Goal: Answer question/provide support: Share knowledge or assist other users

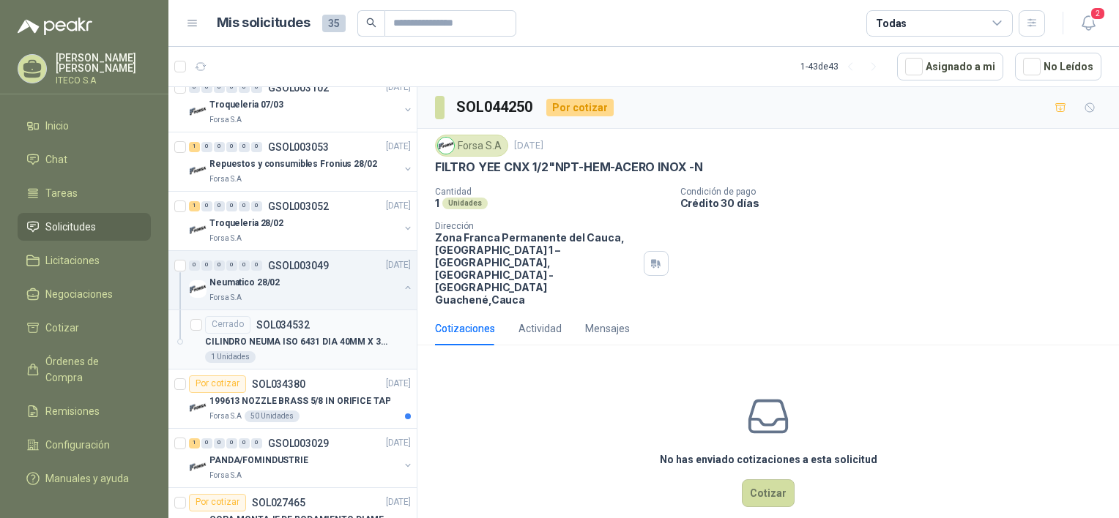
scroll to position [2047, 0]
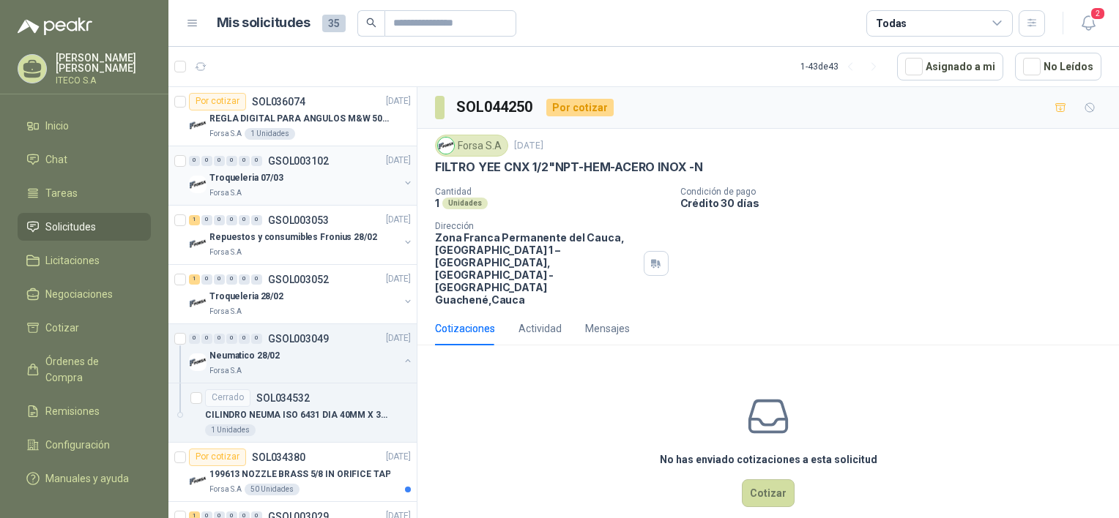
click at [288, 170] on div "Troqueleria 07/03" at bounding box center [304, 179] width 190 height 18
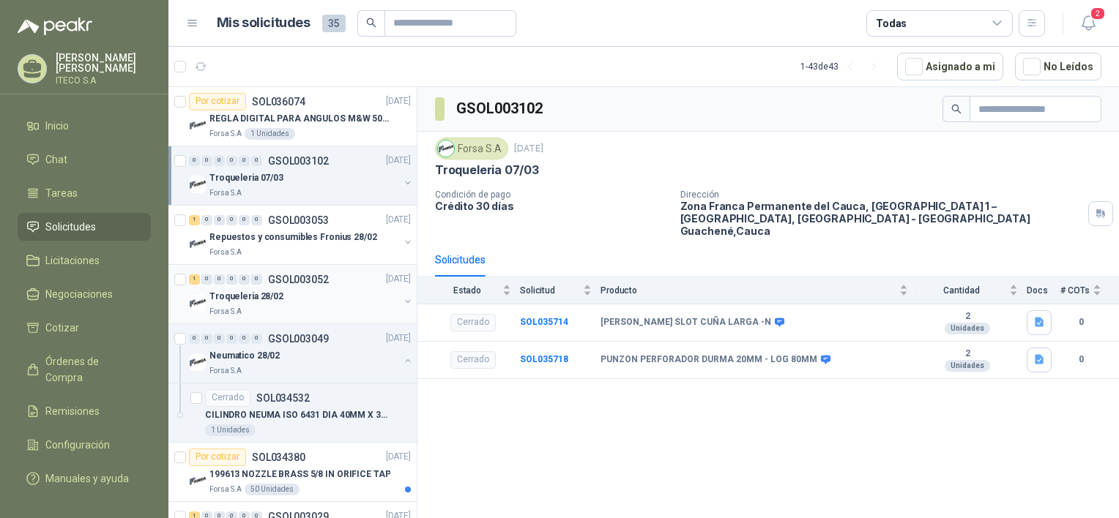
scroll to position [1974, 0]
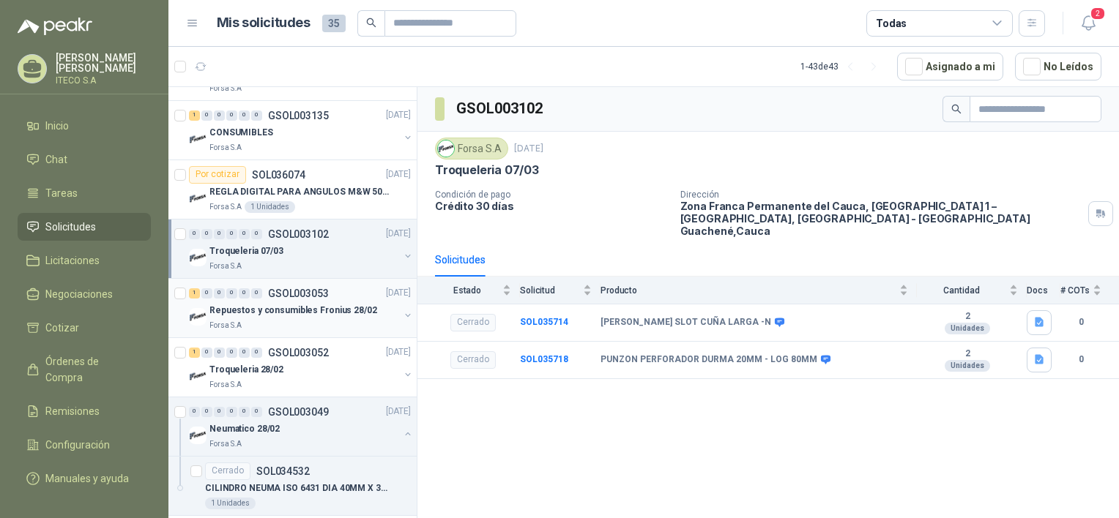
click at [299, 291] on p "GSOL003053" at bounding box center [298, 293] width 61 height 10
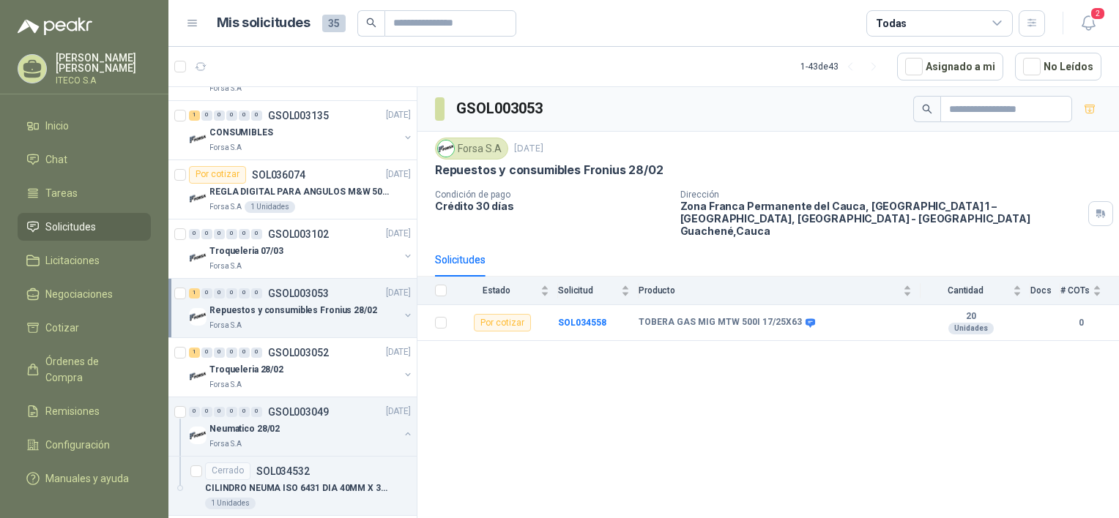
scroll to position [2047, 0]
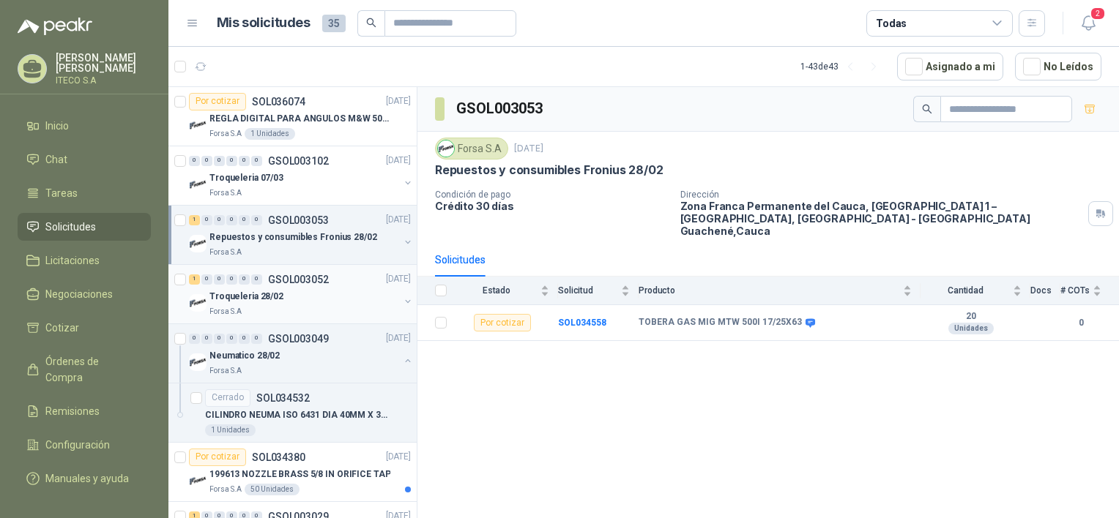
click at [299, 293] on div "Troqueleria 28/02" at bounding box center [304, 297] width 190 height 18
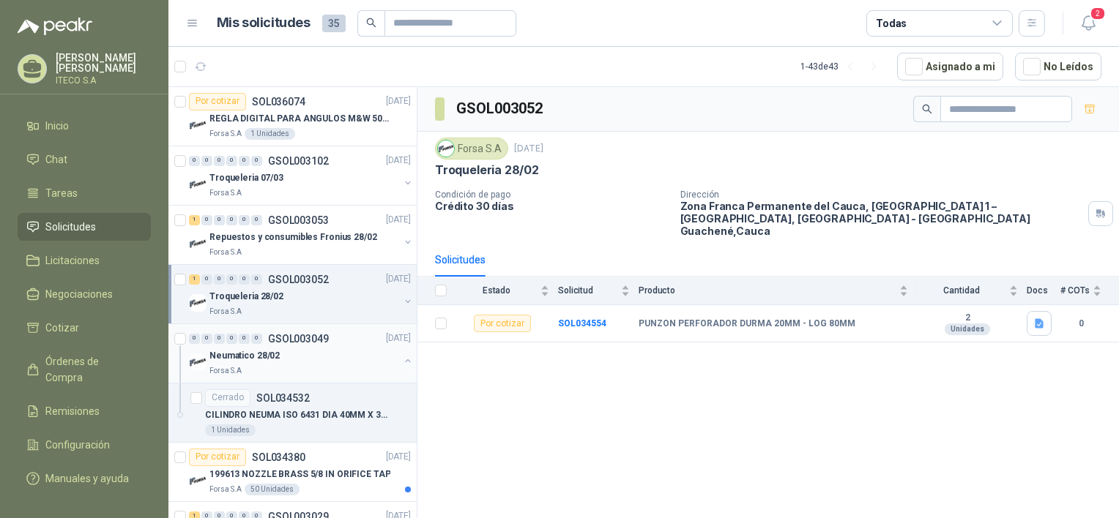
click at [307, 334] on p "GSOL003049" at bounding box center [298, 339] width 61 height 10
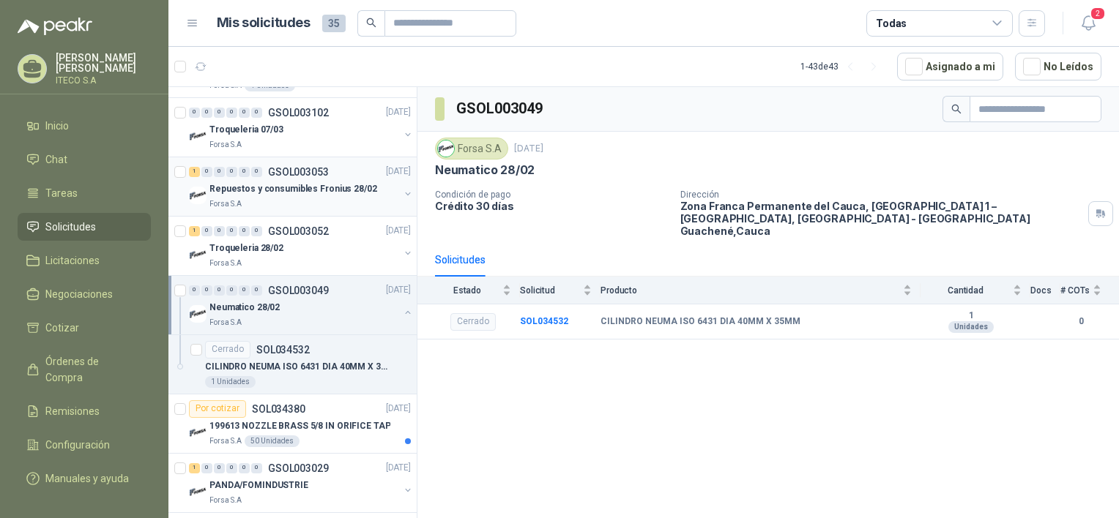
scroll to position [2120, 0]
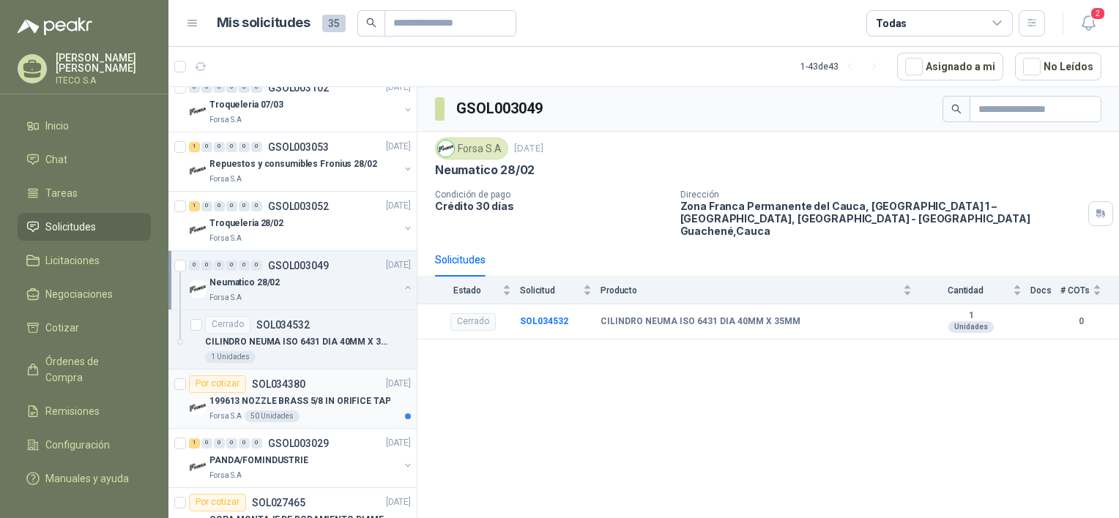
click at [266, 384] on p "SOL034380" at bounding box center [278, 384] width 53 height 10
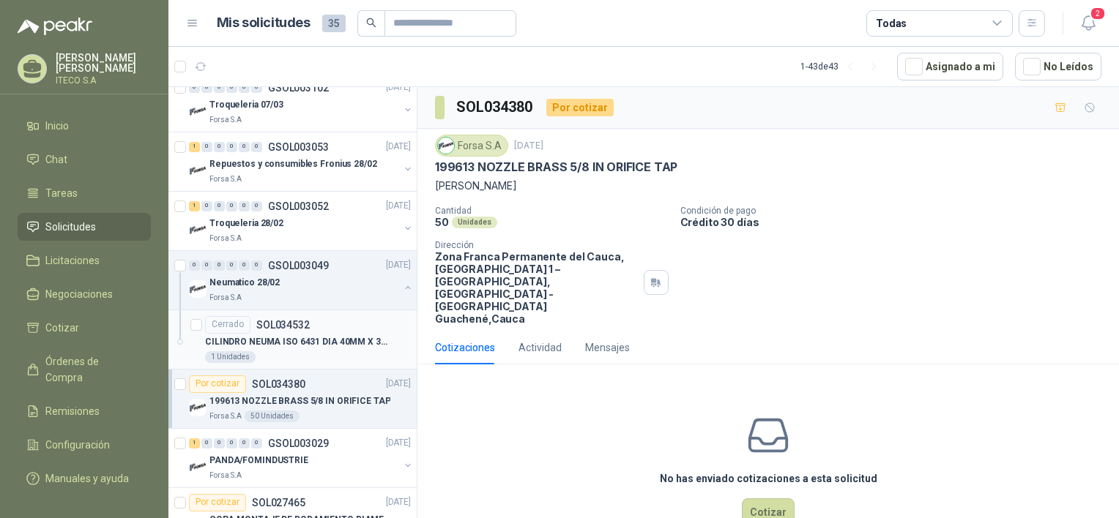
scroll to position [2193, 0]
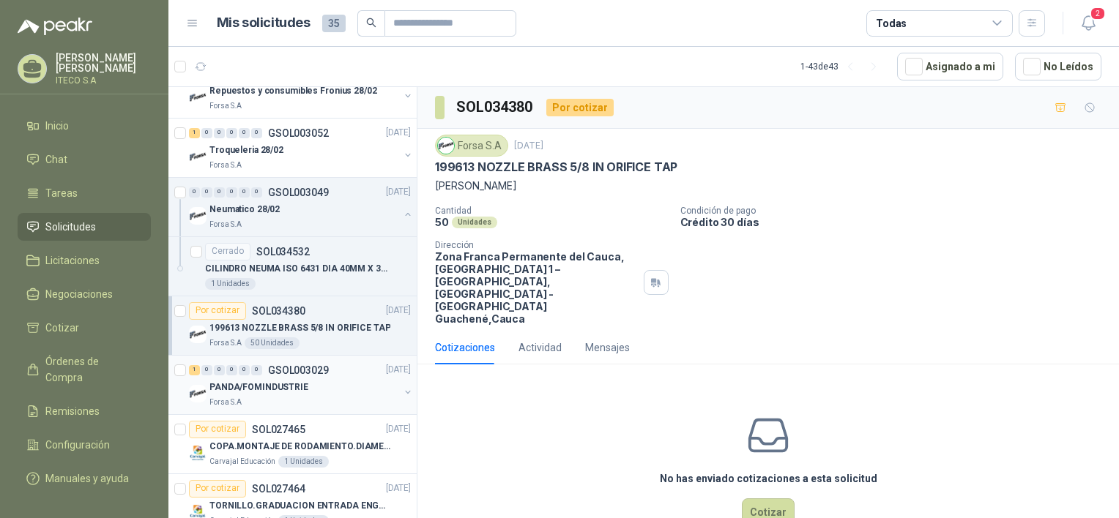
click at [324, 379] on div "PANDA/FOMINDUSTRIE" at bounding box center [304, 388] width 190 height 18
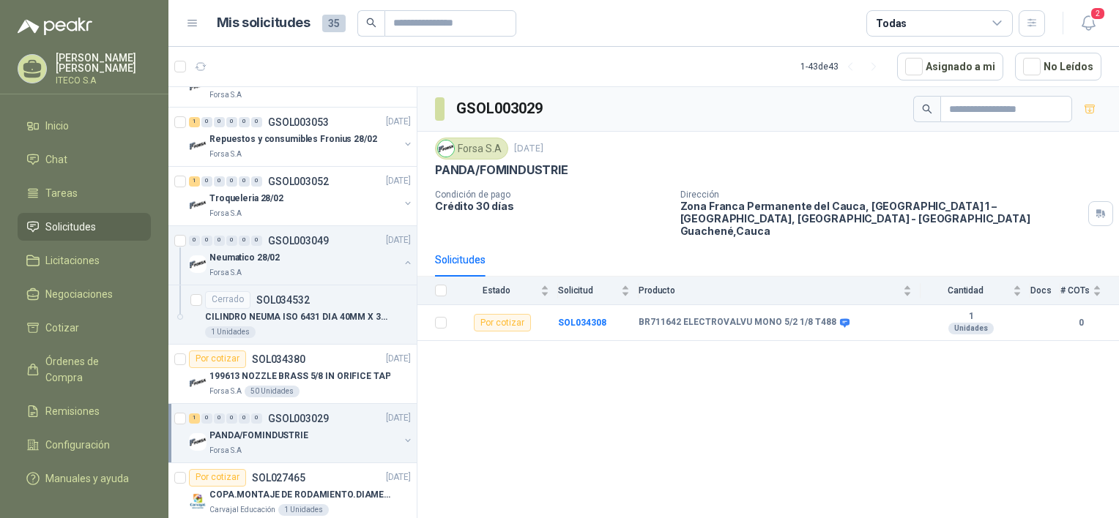
scroll to position [2120, 0]
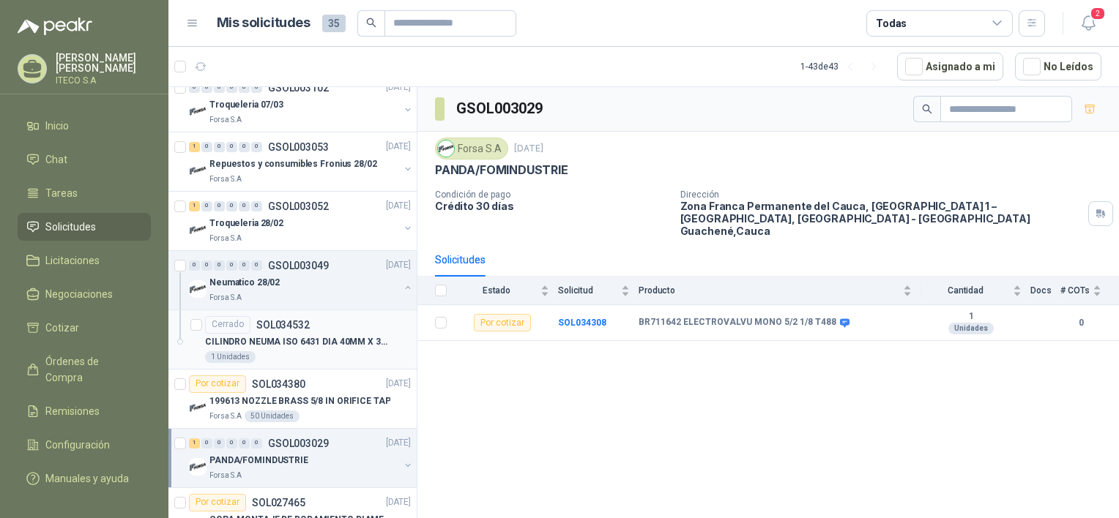
click at [317, 335] on p "CILINDRO NEUMA ISO 6431 DIA 40MM X 35MM" at bounding box center [296, 342] width 182 height 14
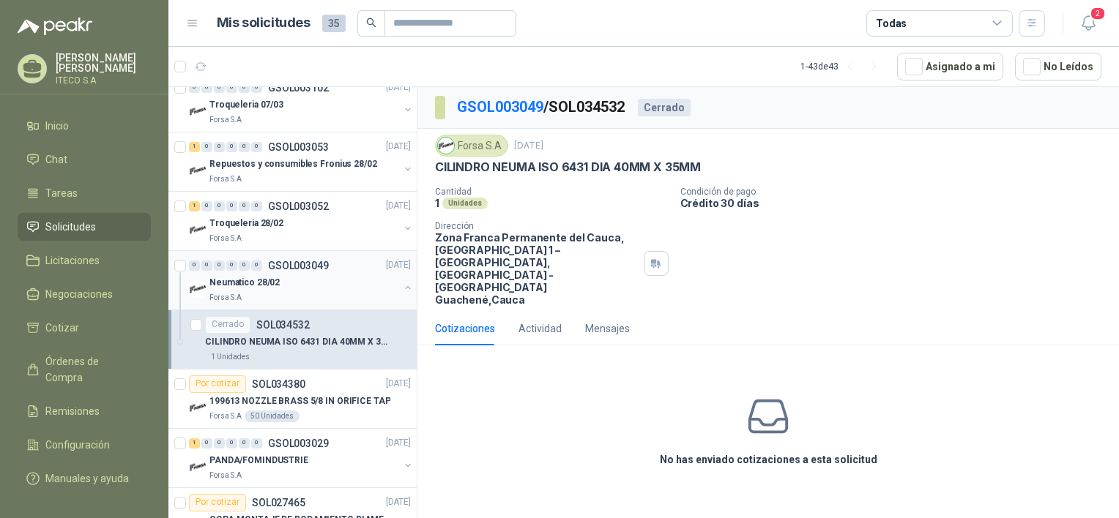
click at [307, 292] on div "Forsa S.A" at bounding box center [304, 298] width 190 height 12
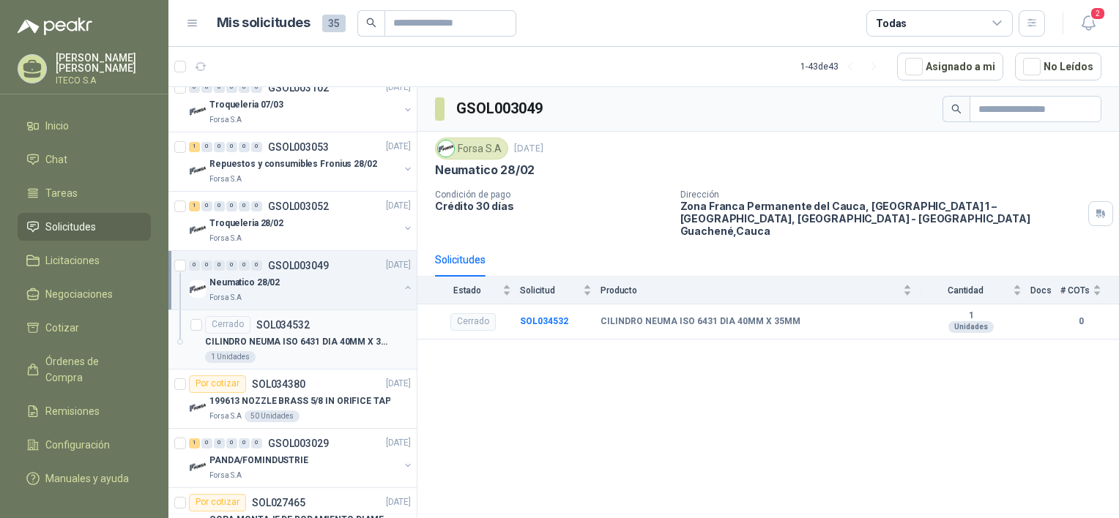
scroll to position [2047, 0]
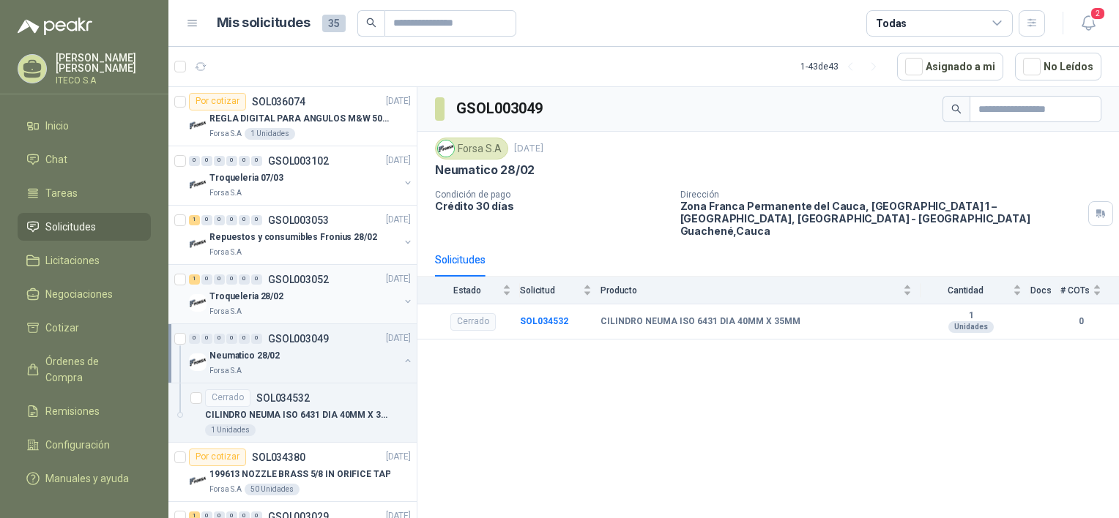
click at [305, 306] on div "Forsa S.A" at bounding box center [304, 312] width 190 height 12
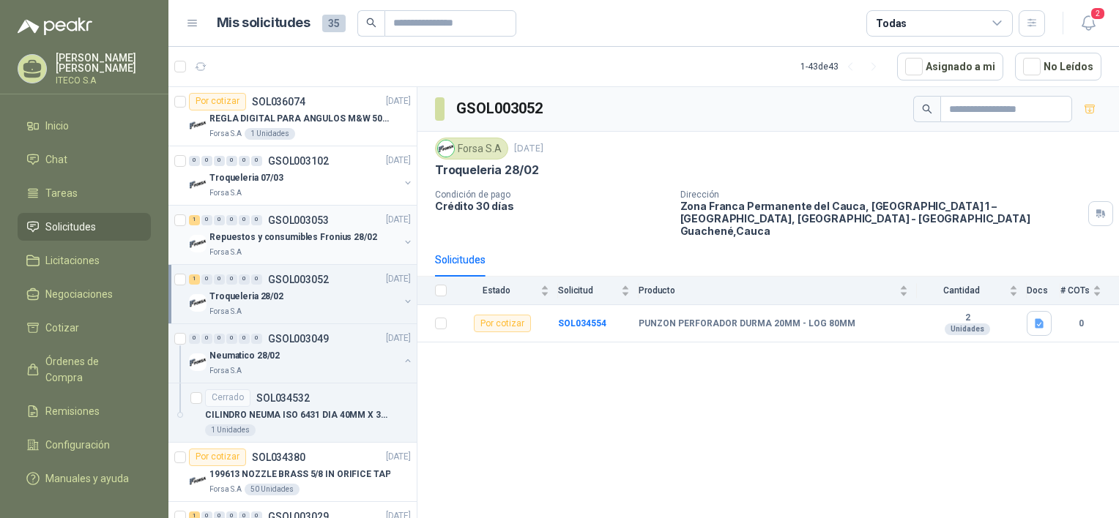
click at [302, 255] on div "1 0 0 0 0 0 GSOL003053 [DATE] Repuestos y consumibles Fronius 28/02 Forsa S.A" at bounding box center [292, 235] width 248 height 59
click at [305, 247] on div "Forsa S.A" at bounding box center [304, 253] width 190 height 12
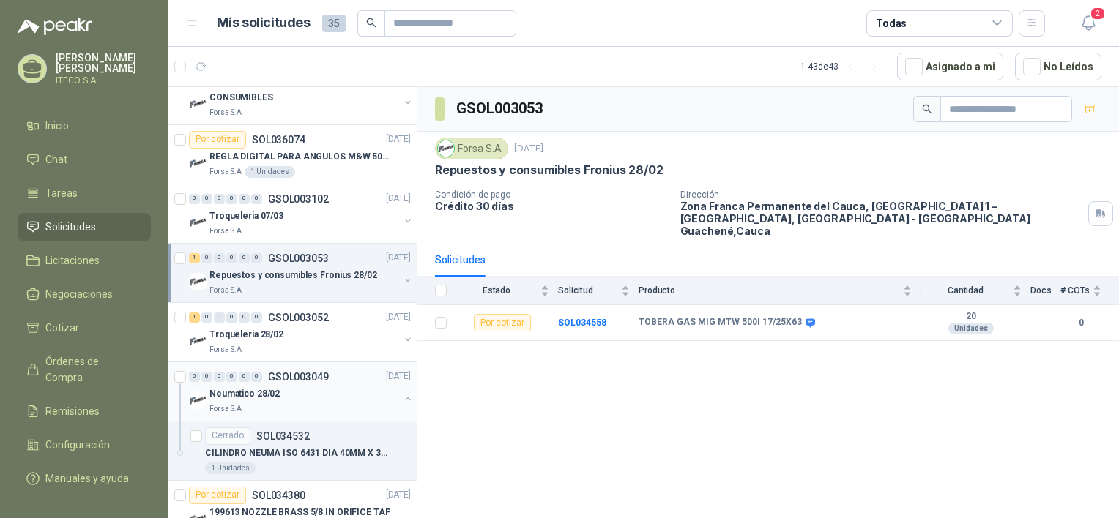
scroll to position [1974, 0]
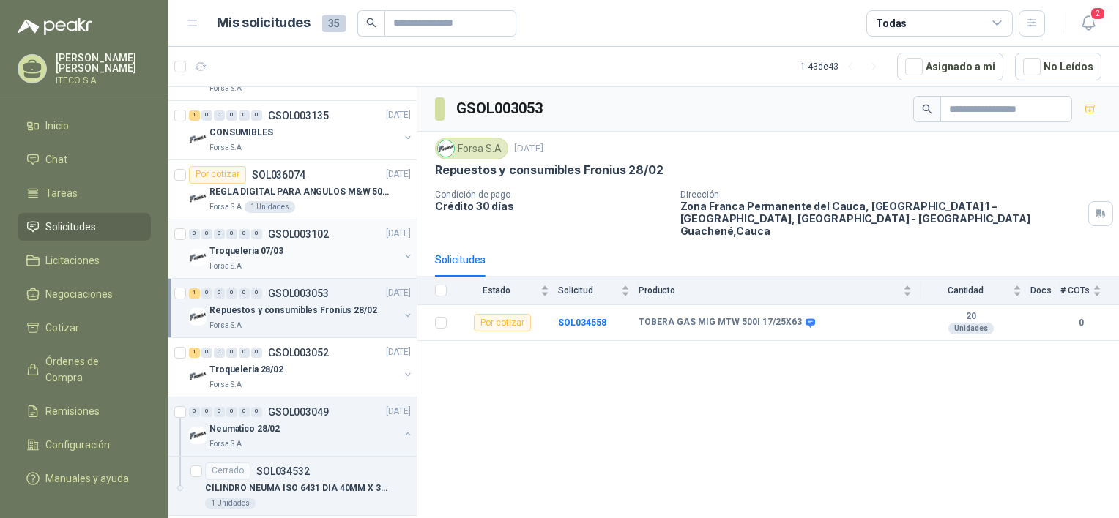
click at [312, 261] on div "Forsa S.A" at bounding box center [304, 267] width 190 height 12
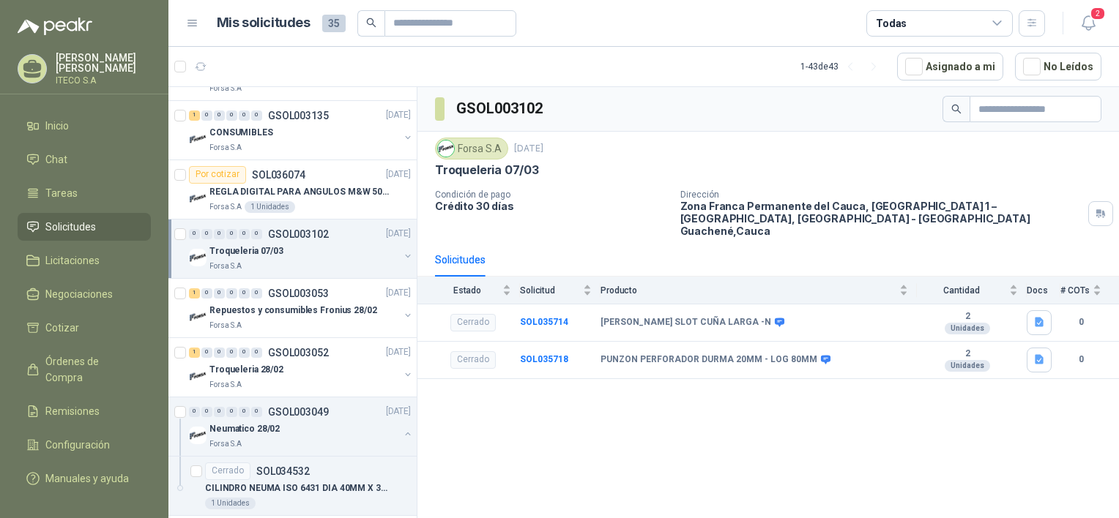
scroll to position [1900, 0]
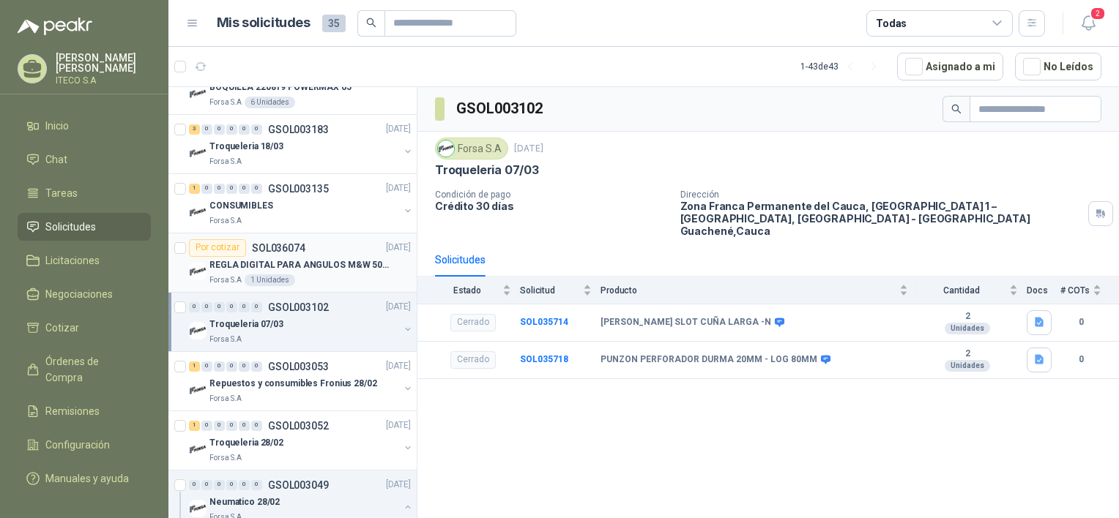
click at [312, 259] on p "REGLA DIGITAL PARA ANGULOS M&W 506-01" at bounding box center [300, 265] width 182 height 14
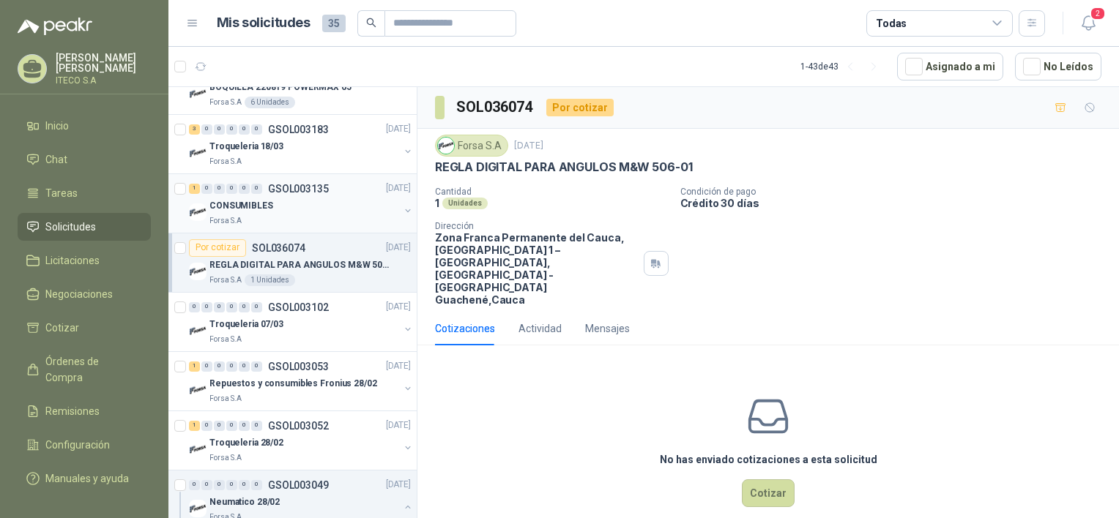
click at [310, 215] on div "Forsa S.A" at bounding box center [304, 221] width 190 height 12
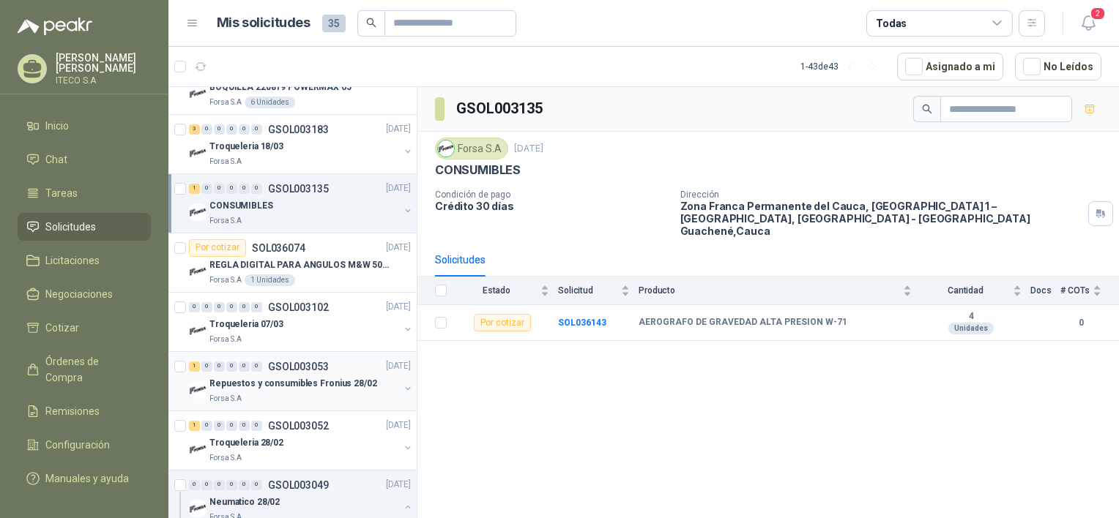
scroll to position [1827, 0]
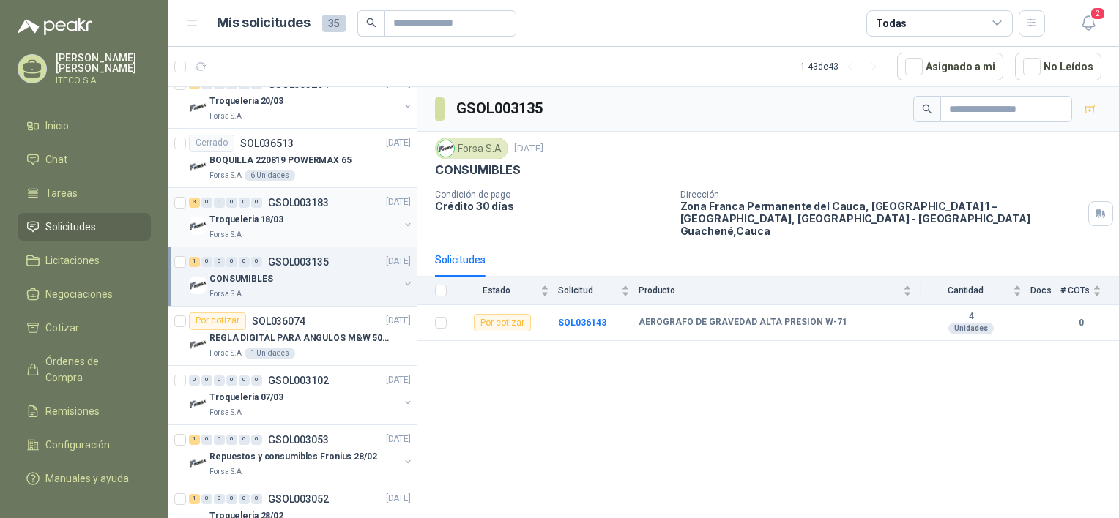
click at [311, 219] on div "Troqueleria 18/03" at bounding box center [304, 221] width 190 height 18
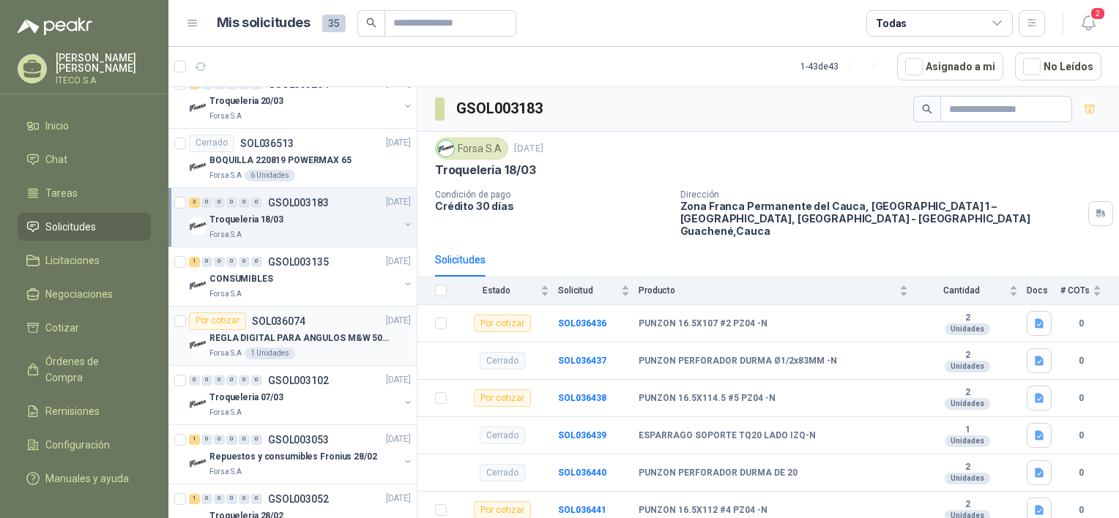
scroll to position [1754, 0]
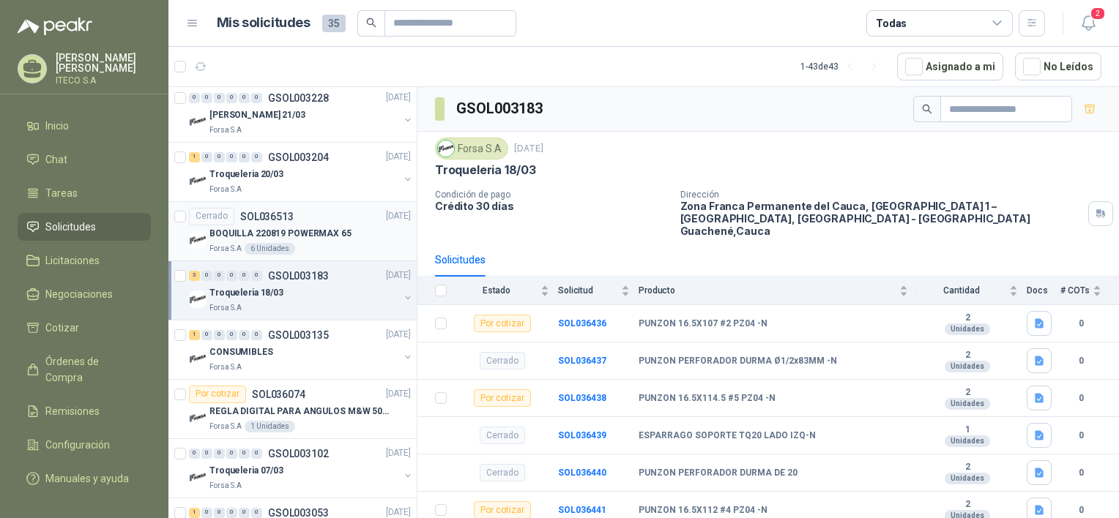
click at [313, 228] on p "BOQUILLA 220819 POWERMAX 65" at bounding box center [280, 234] width 142 height 14
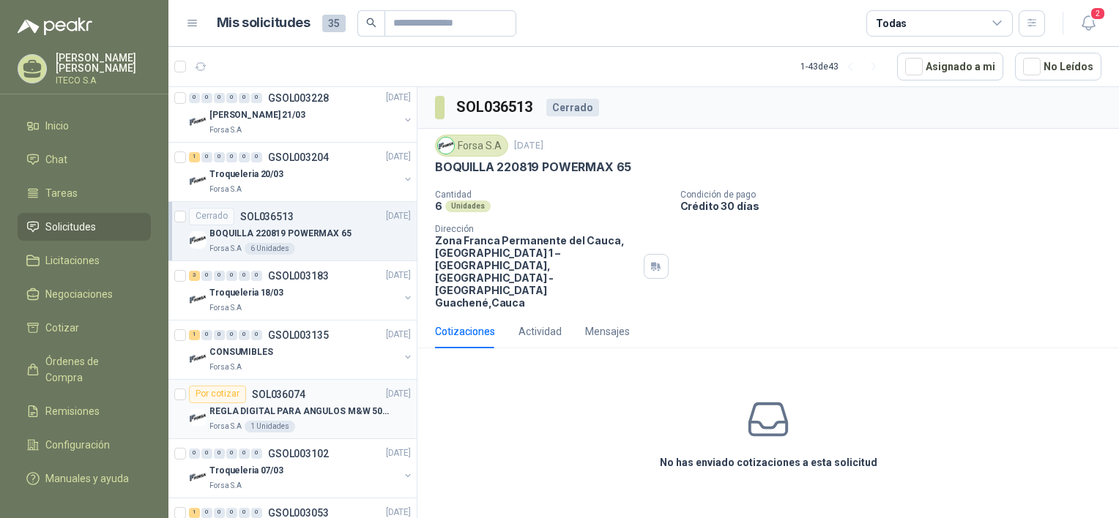
scroll to position [1681, 0]
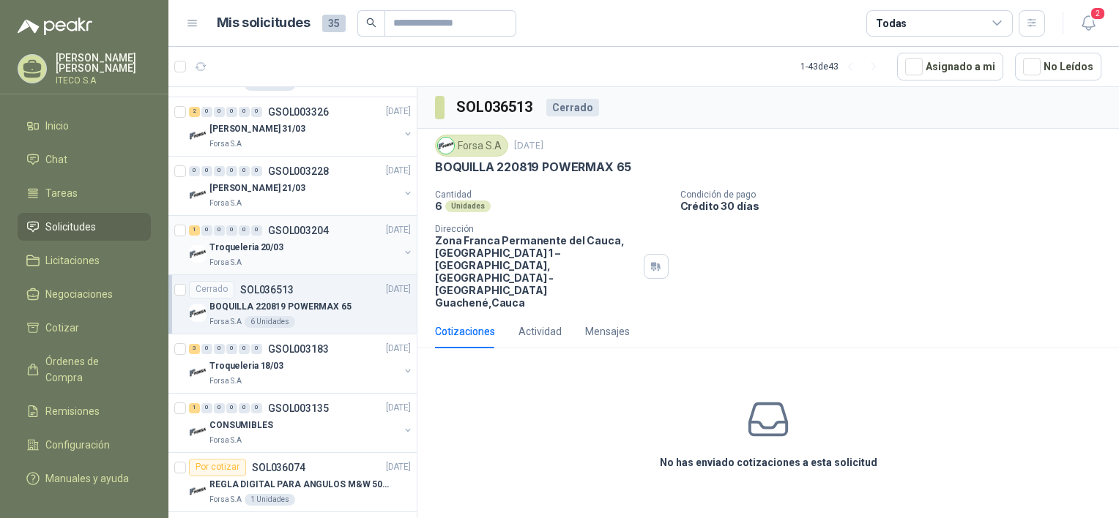
click at [324, 257] on div "Forsa S.A" at bounding box center [304, 263] width 190 height 12
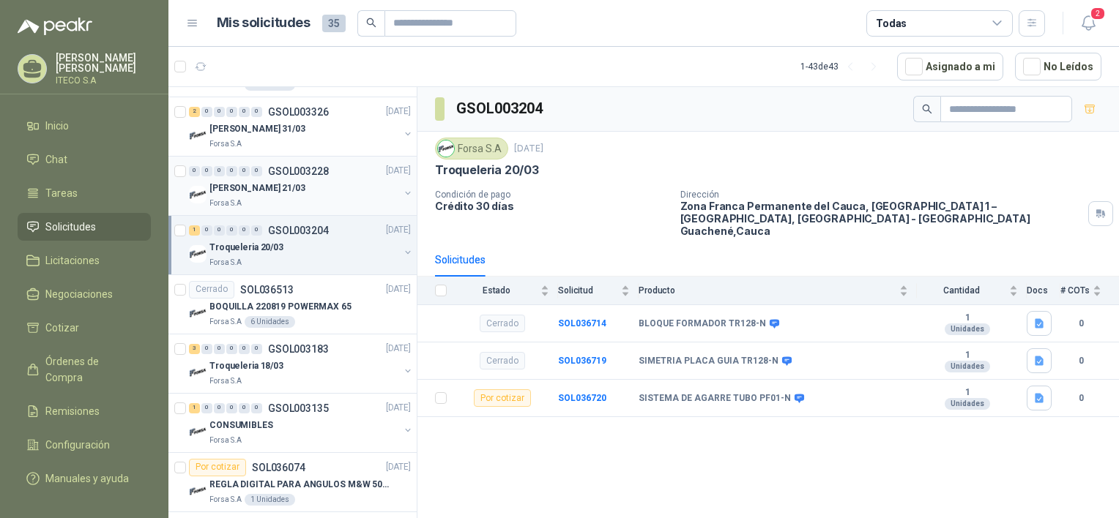
click at [310, 188] on div "[PERSON_NAME] 21/03" at bounding box center [304, 189] width 190 height 18
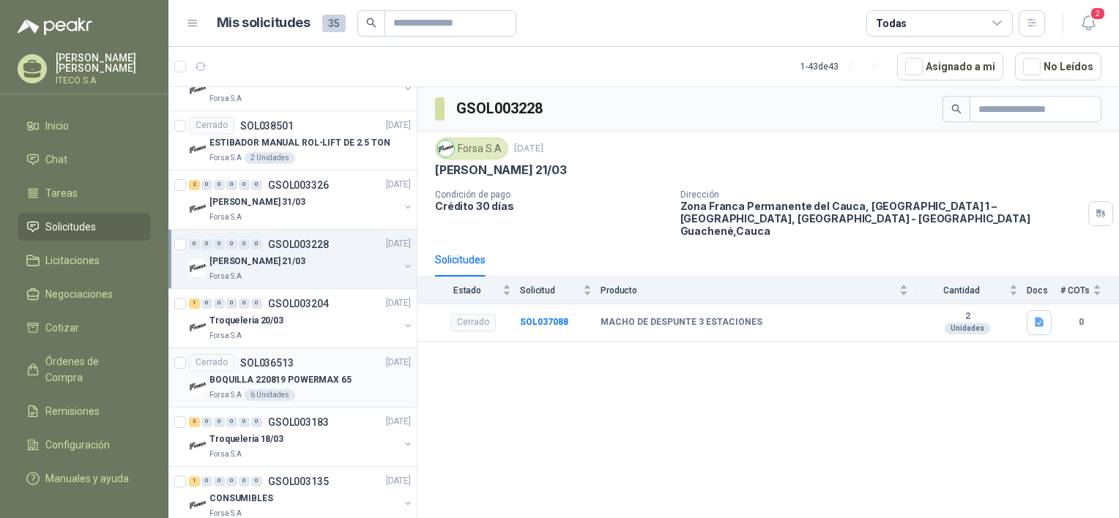
scroll to position [1534, 0]
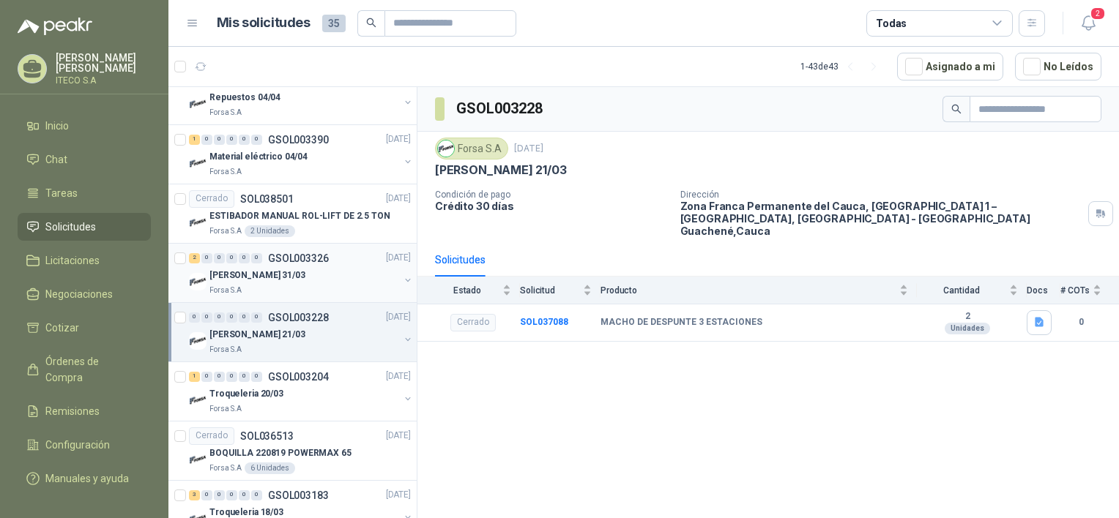
click at [316, 268] on div "[PERSON_NAME] 31/03" at bounding box center [304, 276] width 190 height 18
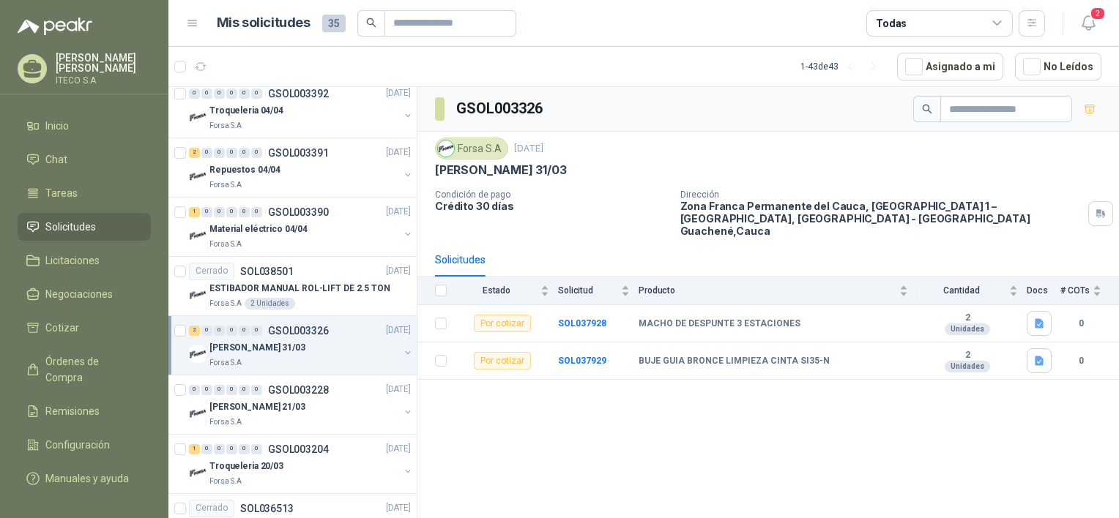
scroll to position [1461, 0]
click at [322, 293] on p "ESTIBADOR MANUAL ROL-LIFT DE 2.5 TON" at bounding box center [299, 290] width 181 height 14
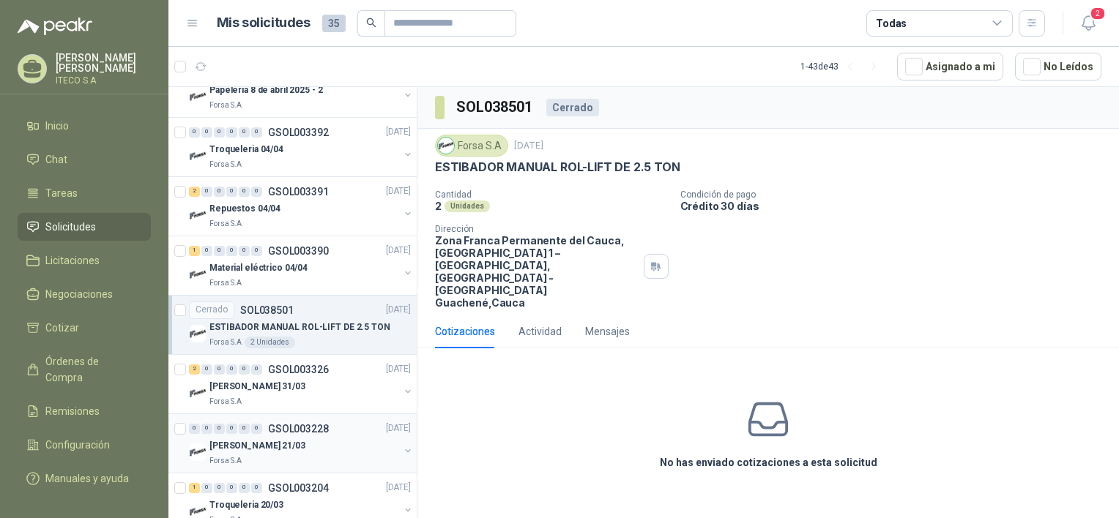
scroll to position [1388, 0]
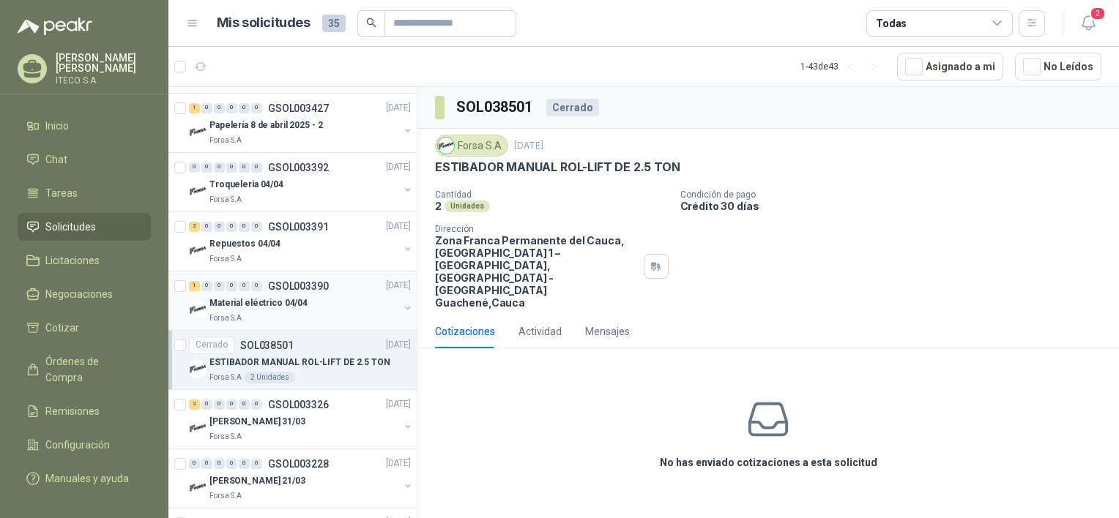
click at [315, 302] on div "Material eléctrico 04/04" at bounding box center [304, 304] width 190 height 18
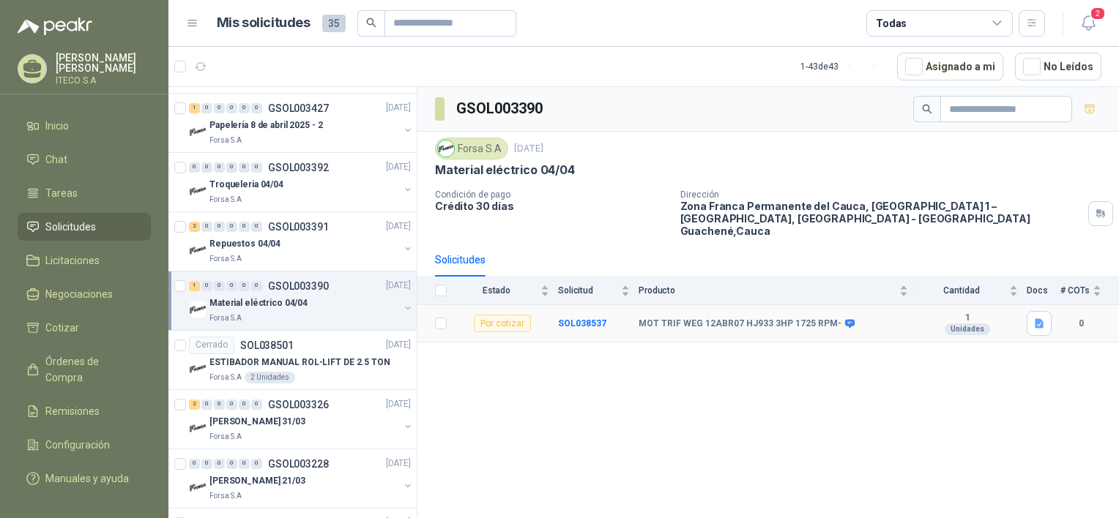
click at [504, 315] on div "Por cotizar" at bounding box center [502, 324] width 57 height 18
click at [581, 318] on b "SOL038537" at bounding box center [582, 323] width 48 height 10
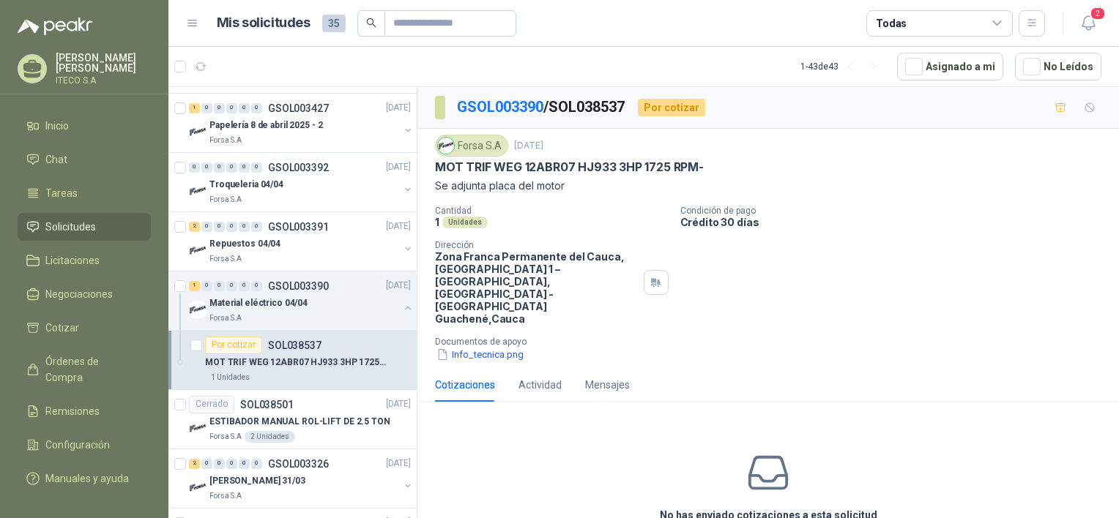
scroll to position [39, 0]
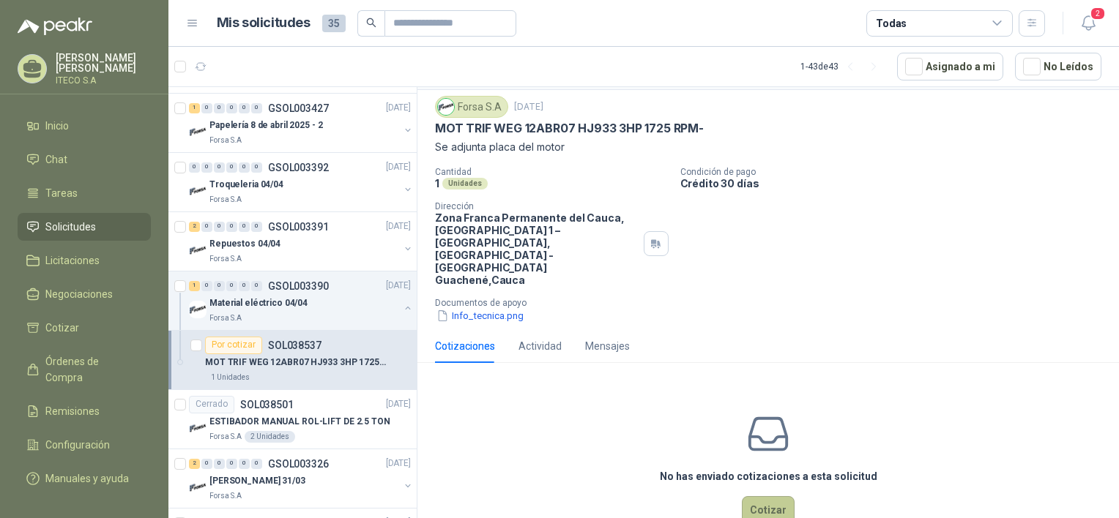
click at [765, 496] on button "Cotizar" at bounding box center [768, 510] width 53 height 28
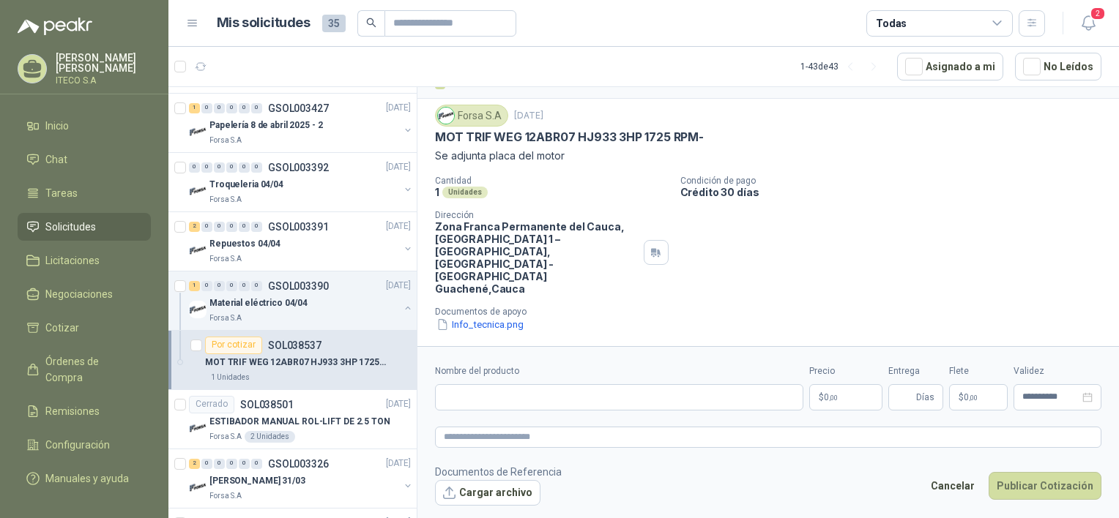
scroll to position [29, 0]
click at [824, 395] on span "0 ,00" at bounding box center [831, 397] width 14 height 9
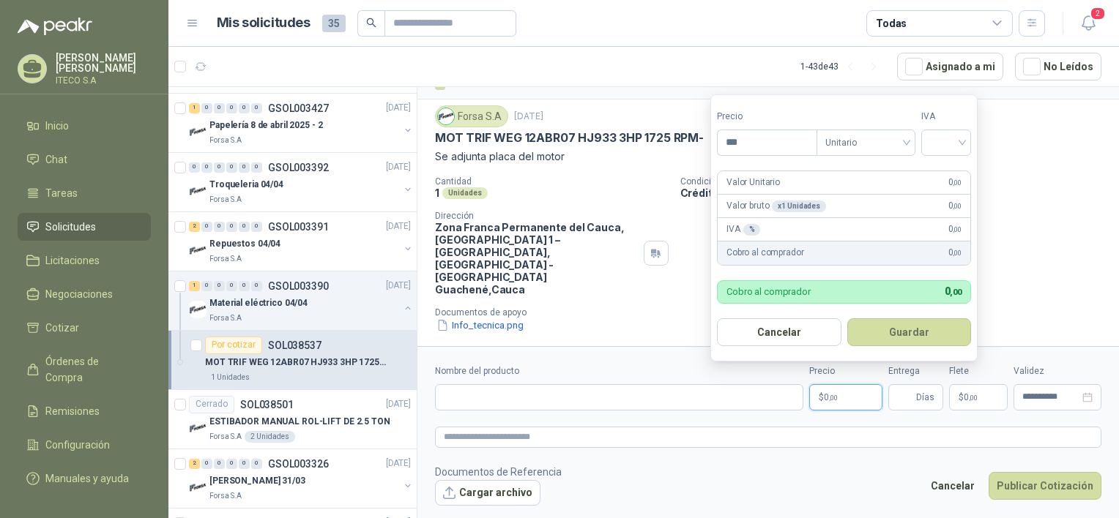
click at [826, 395] on span "0 ,00" at bounding box center [831, 397] width 14 height 9
click at [912, 400] on input "Entrega" at bounding box center [905, 397] width 16 height 25
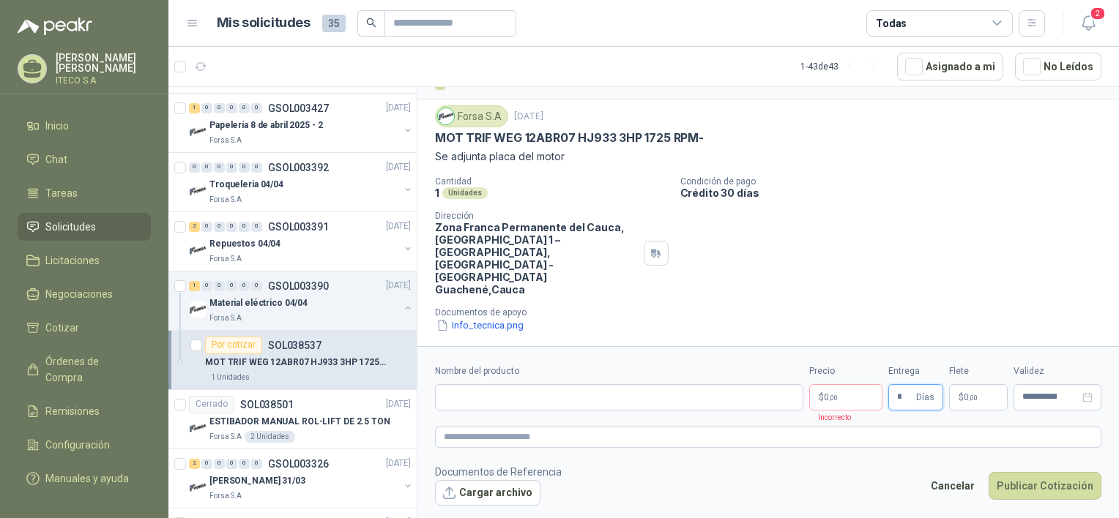
type input "*"
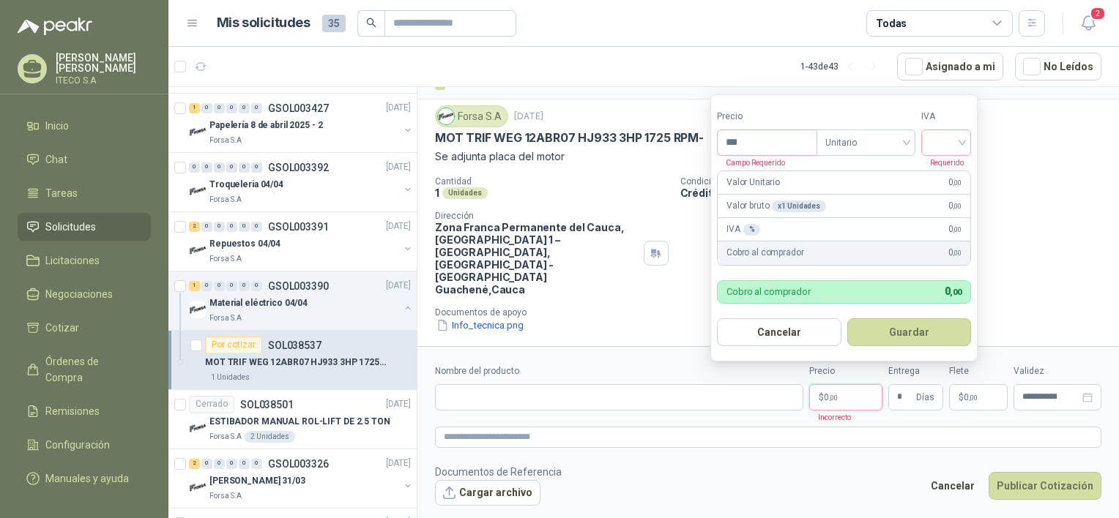
click at [837, 387] on p "$ 0 ,00" at bounding box center [845, 397] width 73 height 26
click at [842, 395] on p "$ 0 ,00" at bounding box center [845, 397] width 73 height 26
click at [958, 144] on input "search" at bounding box center [946, 141] width 32 height 22
click at [953, 173] on div "19%" at bounding box center [949, 173] width 27 height 16
click at [846, 401] on p "$ 0 ,00" at bounding box center [845, 397] width 73 height 26
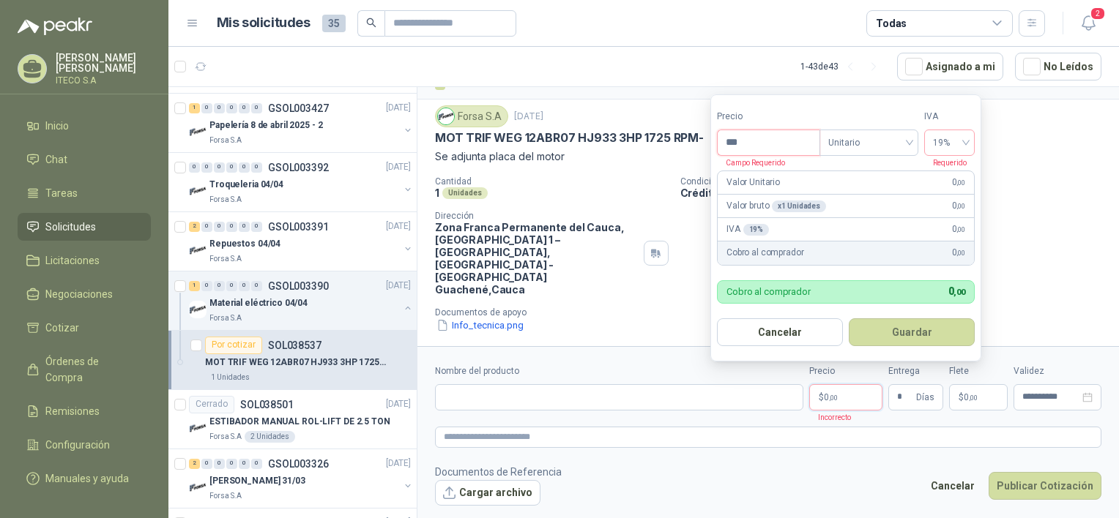
click at [747, 149] on input "***" at bounding box center [768, 142] width 102 height 25
type input "**********"
click at [908, 334] on button "Guardar" at bounding box center [911, 332] width 126 height 28
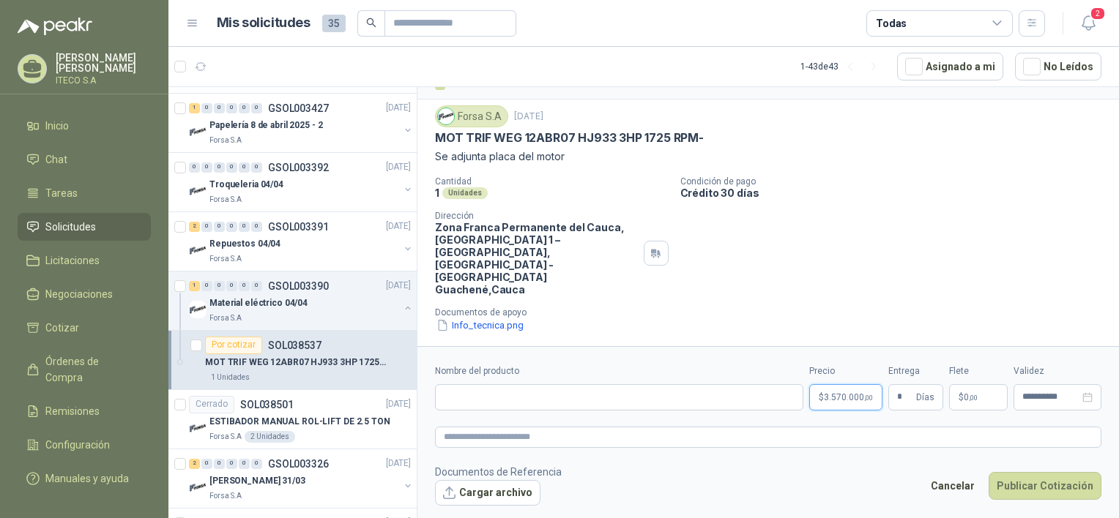
click at [860, 385] on p "$ 3.570.000 ,00" at bounding box center [845, 397] width 73 height 26
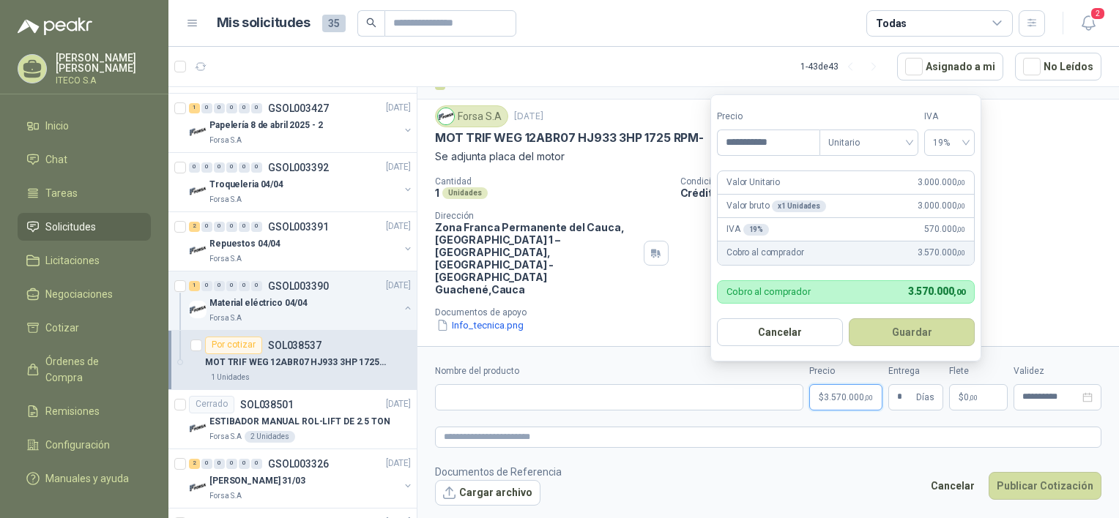
click at [864, 395] on span ",00" at bounding box center [868, 398] width 9 height 8
click at [1025, 307] on p "Documentos de apoyo" at bounding box center [774, 312] width 678 height 10
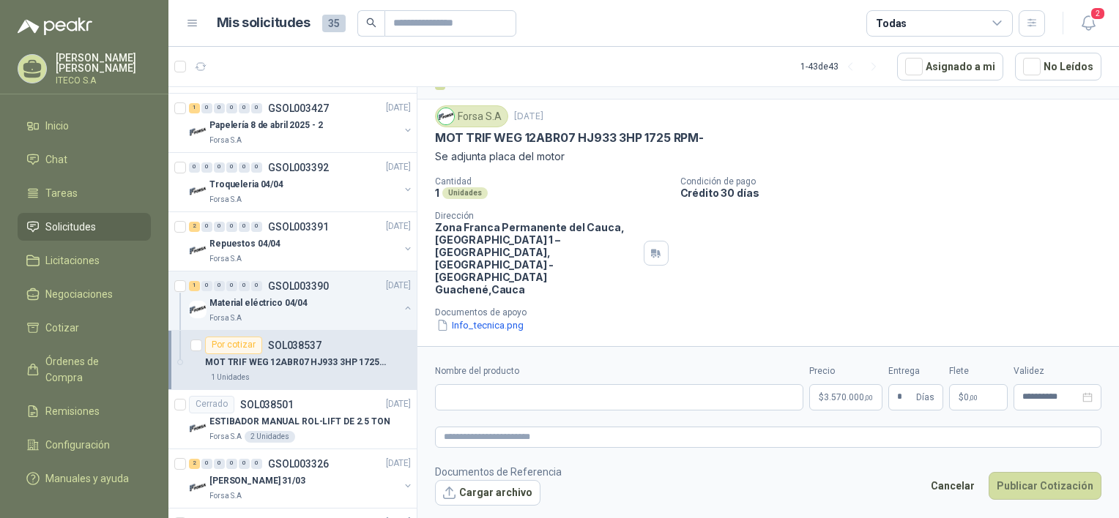
click at [688, 133] on p "MOT TRIF WEG 12ABR07 HJ933 3HP 1725 RPM-" at bounding box center [569, 137] width 269 height 15
drag, startPoint x: 676, startPoint y: 138, endPoint x: 433, endPoint y: 133, distance: 243.1
click at [433, 133] on div "Forsa [DATE] MOT TRIF WEG [DATE] HJ933 3HP 1725 RPM- Se adjunta placa del moto…" at bounding box center [767, 219] width 701 height 239
copy p "MOT TRIF WEG 12ABR07 HJ933 3HP 1725 RPM-"
click at [485, 394] on input "Nombre del producto" at bounding box center [619, 397] width 368 height 26
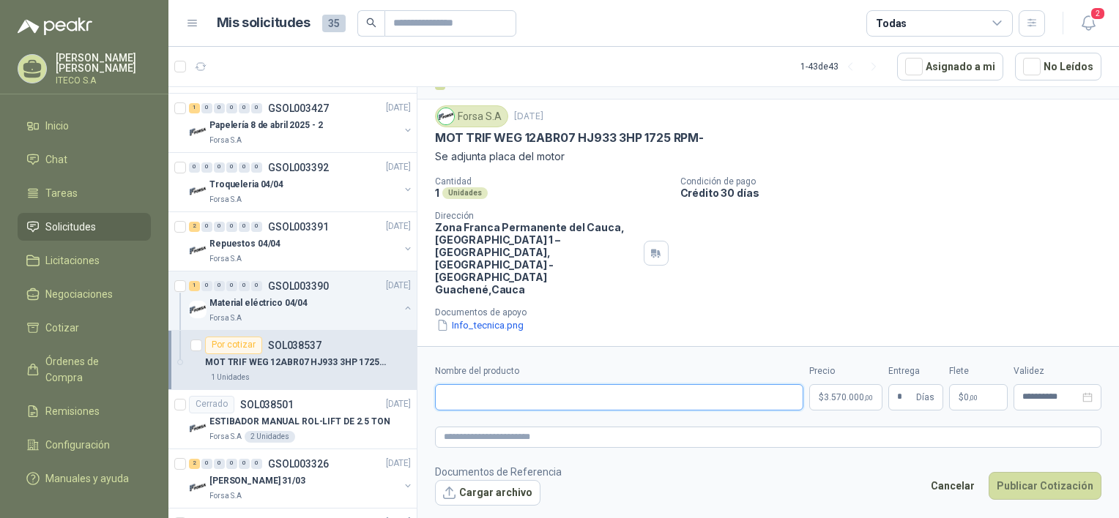
paste input "**********"
click at [463, 394] on input "**********" at bounding box center [619, 397] width 368 height 26
click at [828, 307] on p "Documentos de apoyo" at bounding box center [774, 312] width 678 height 10
click at [673, 396] on input "**********" at bounding box center [619, 397] width 368 height 26
type input "**********"
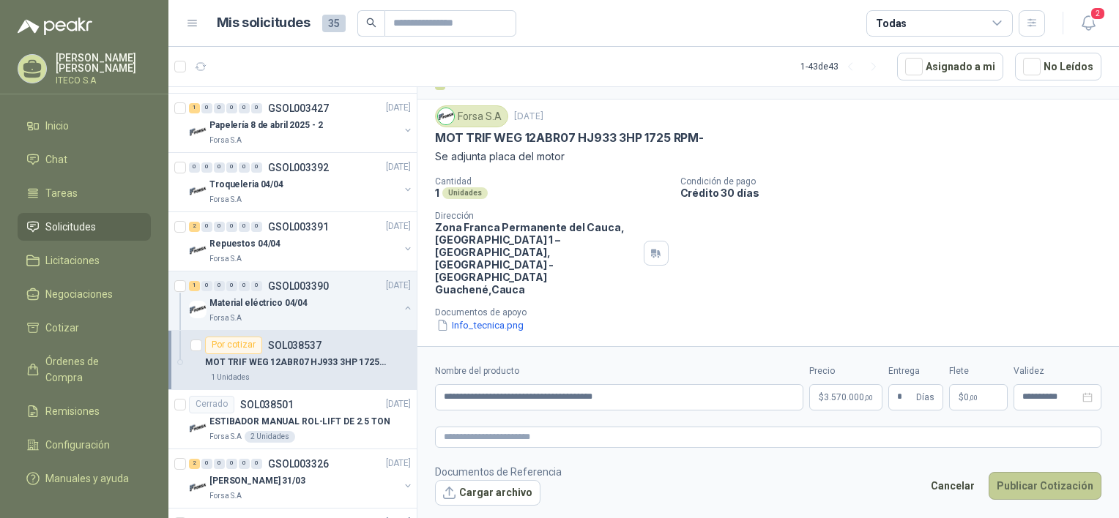
click at [1049, 488] on button "Publicar Cotización" at bounding box center [1044, 486] width 113 height 28
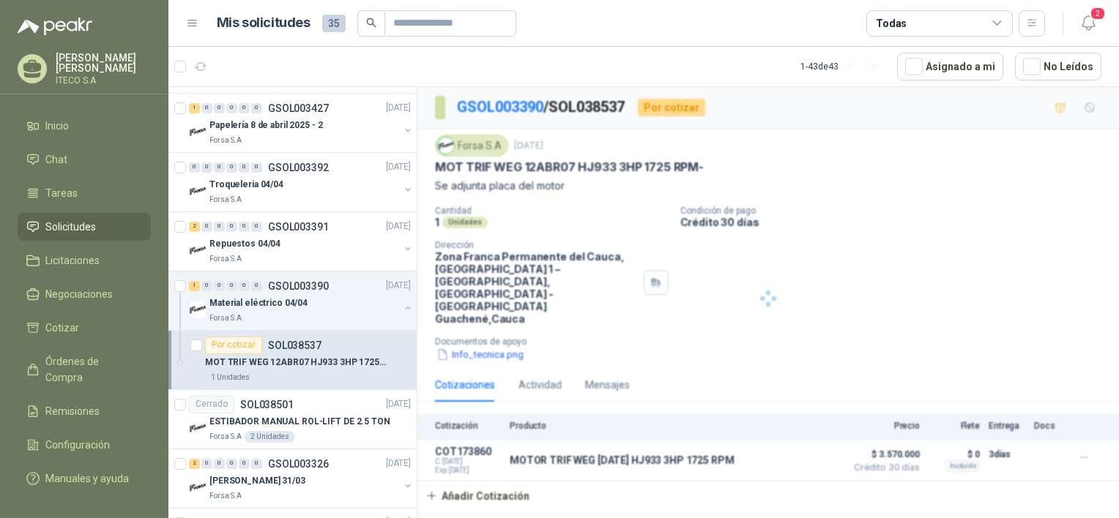
scroll to position [0, 0]
click at [549, 377] on div "Actividad" at bounding box center [539, 385] width 43 height 16
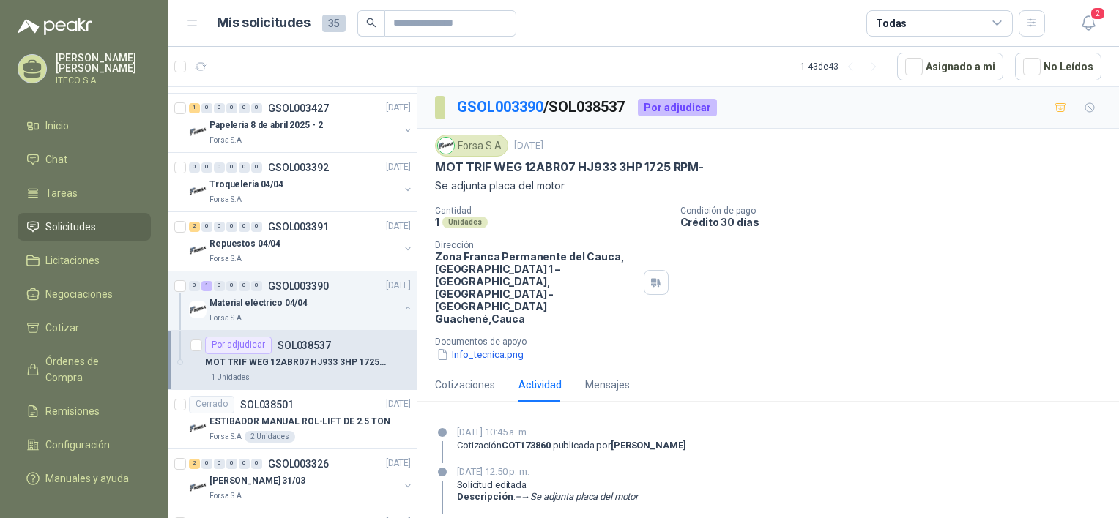
scroll to position [38, 0]
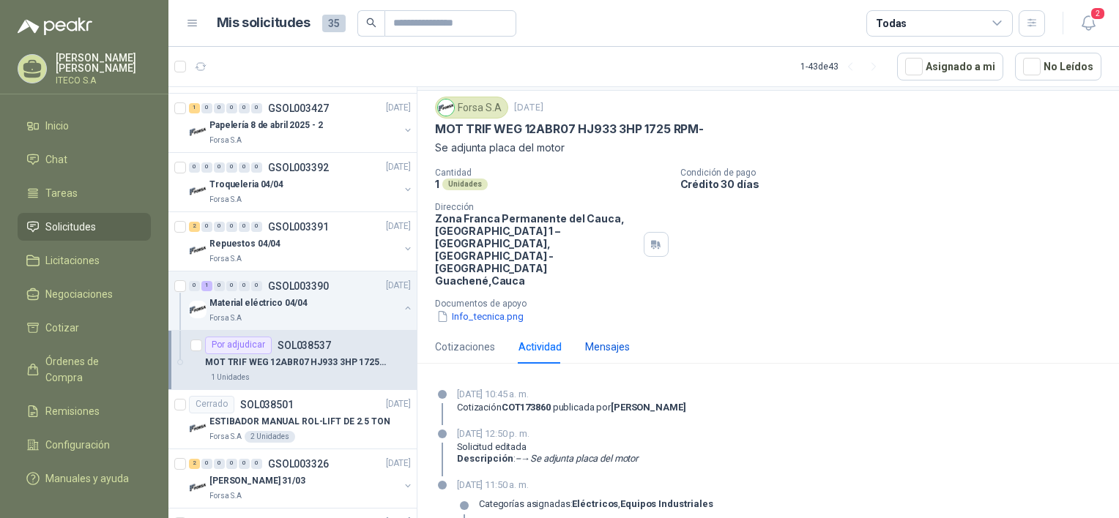
click at [614, 339] on div "Mensajes" at bounding box center [607, 347] width 45 height 16
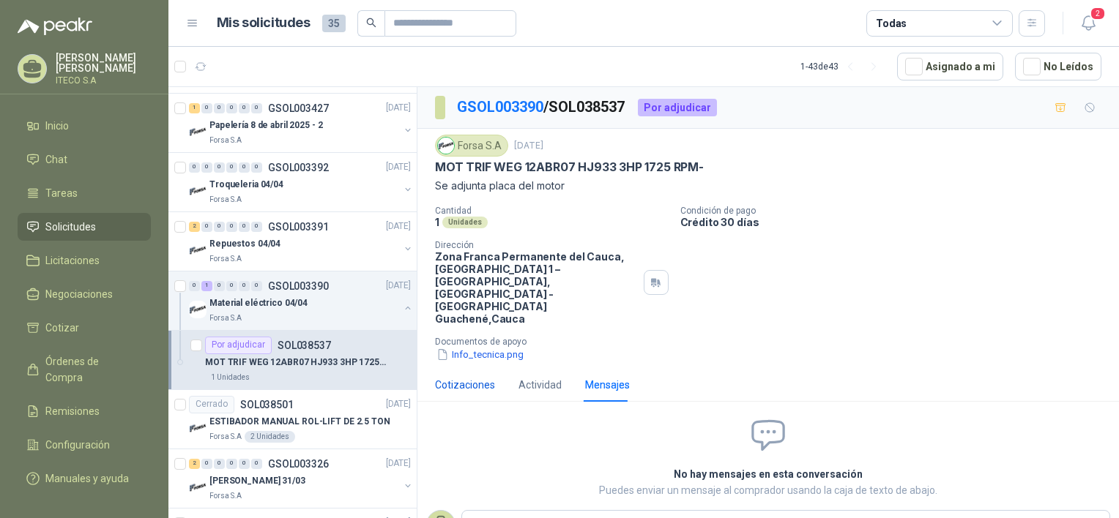
click at [470, 377] on div "Cotizaciones" at bounding box center [465, 385] width 60 height 16
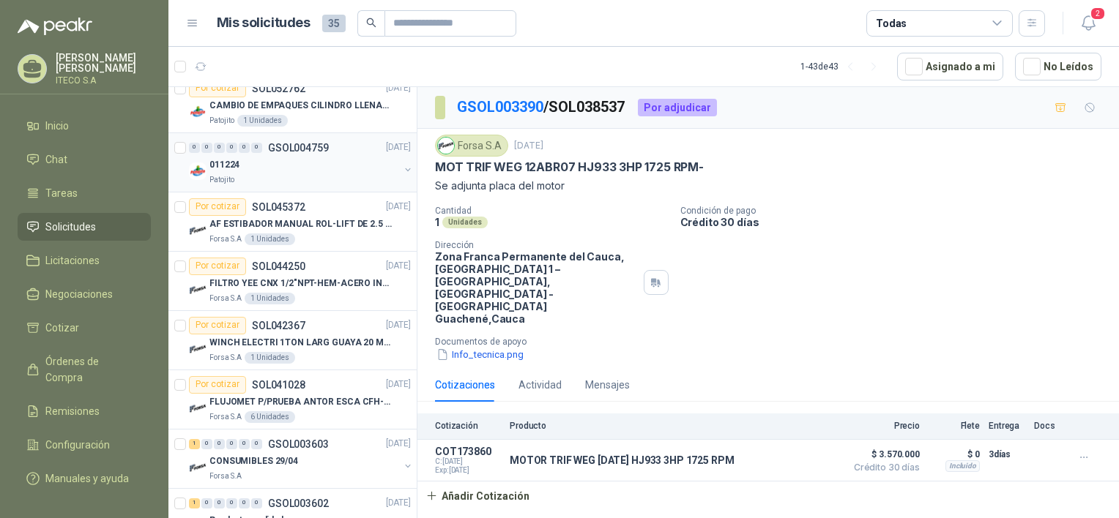
scroll to position [659, 0]
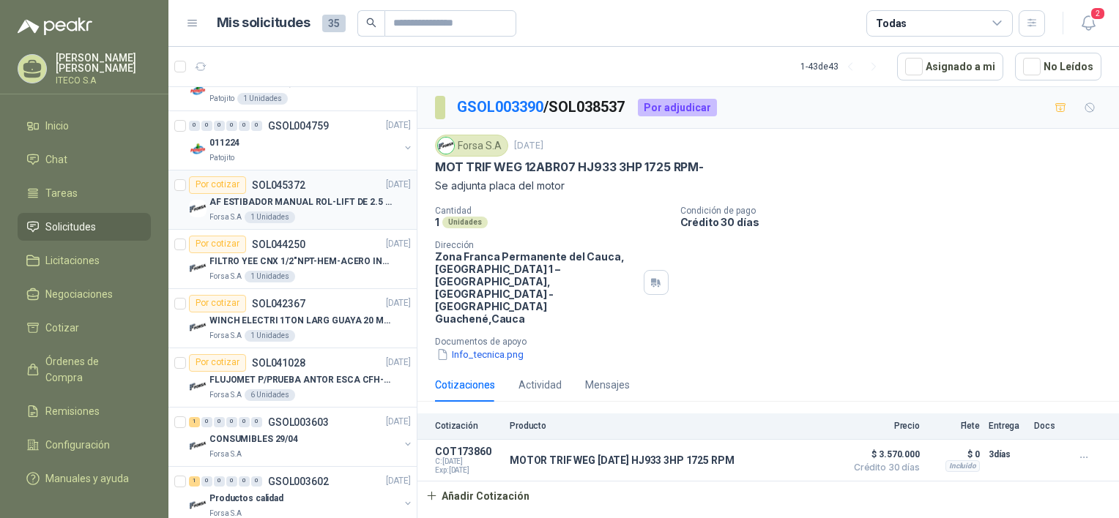
click at [324, 209] on div "AF ESTIBADOR MANUAL ROL-LIFT DE 2.5 TON" at bounding box center [309, 203] width 201 height 18
